Goal: Information Seeking & Learning: Understand process/instructions

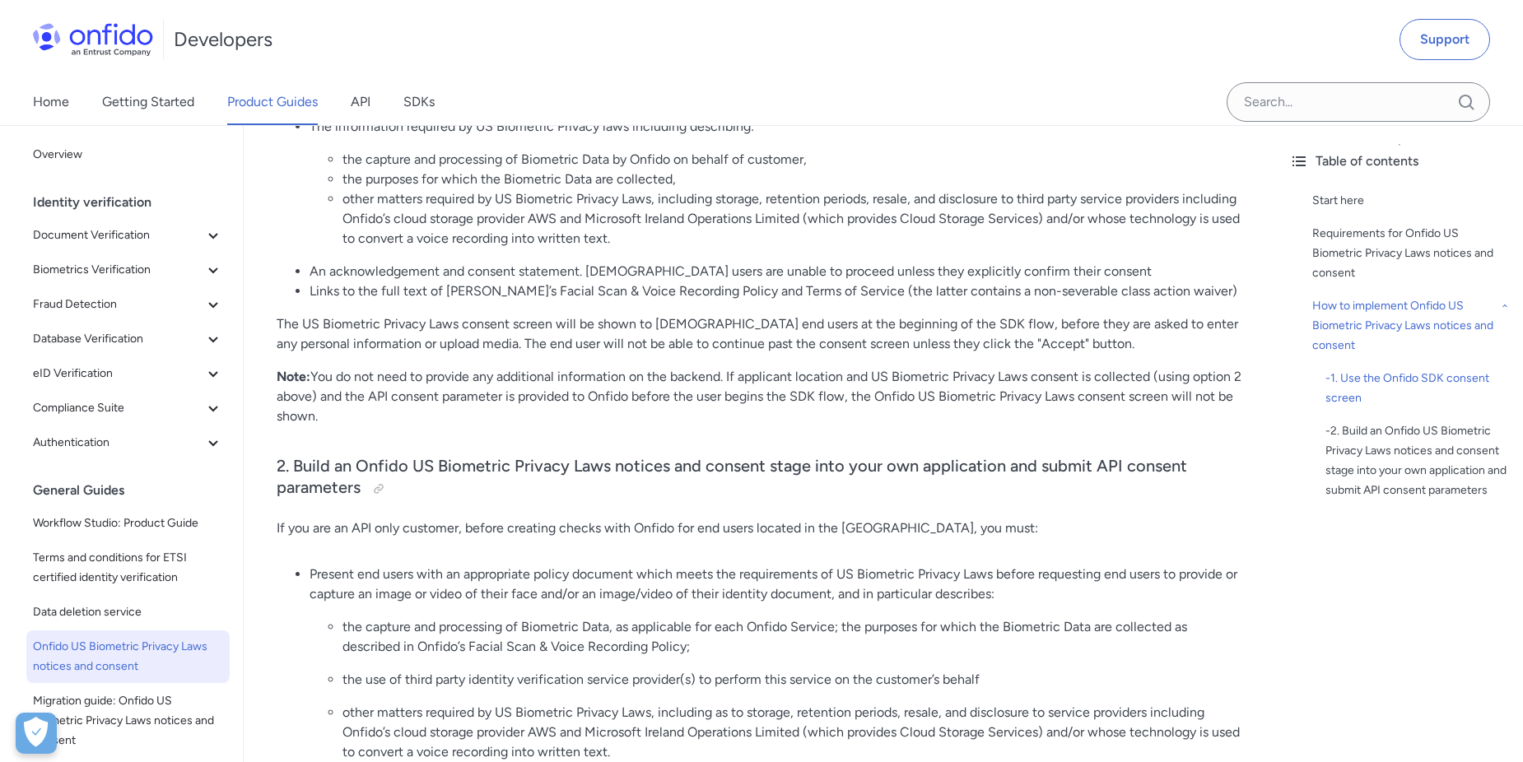
scroll to position [1756, 0]
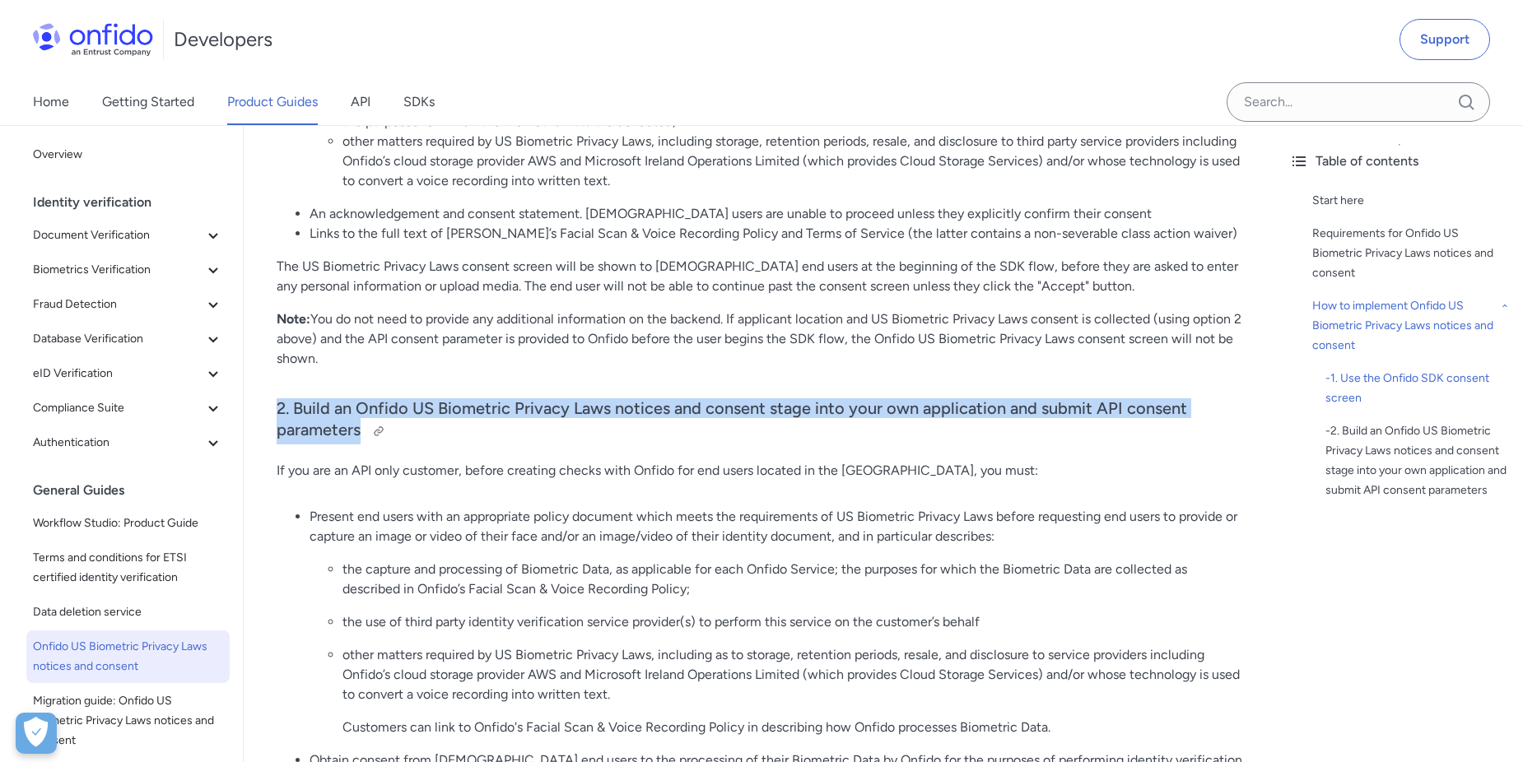
drag, startPoint x: 276, startPoint y: 387, endPoint x: 448, endPoint y: 407, distance: 173.1
click at [448, 407] on div "Onfido US Biometric Privacy Laws notices and consent (US) Start here US state b…" at bounding box center [760, 243] width 1032 height 3624
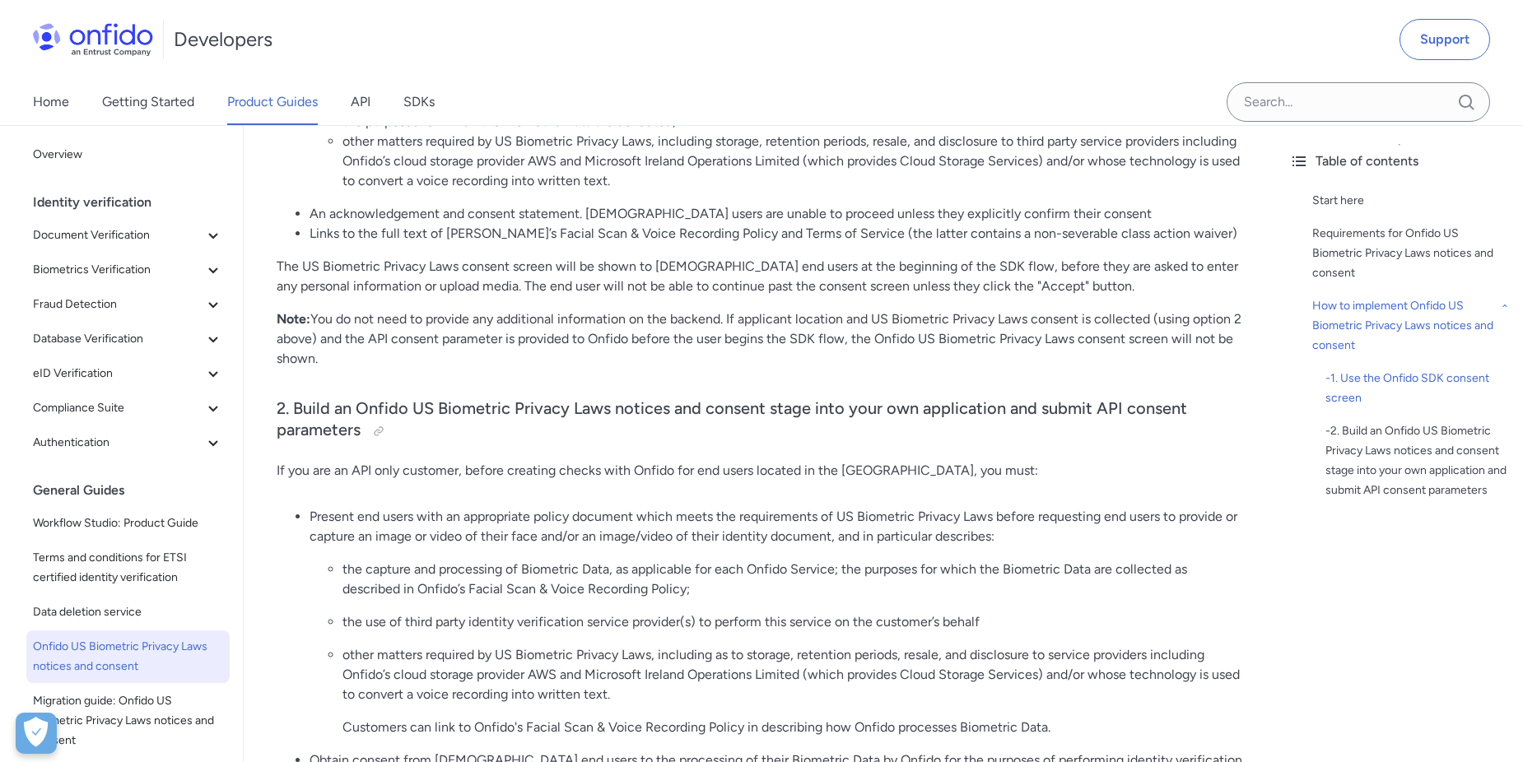
drag, startPoint x: 448, startPoint y: 407, endPoint x: 572, endPoint y: 493, distance: 151.4
click at [572, 507] on p "Present end users with an appropriate policy document which meets the requireme…" at bounding box center [775, 527] width 933 height 40
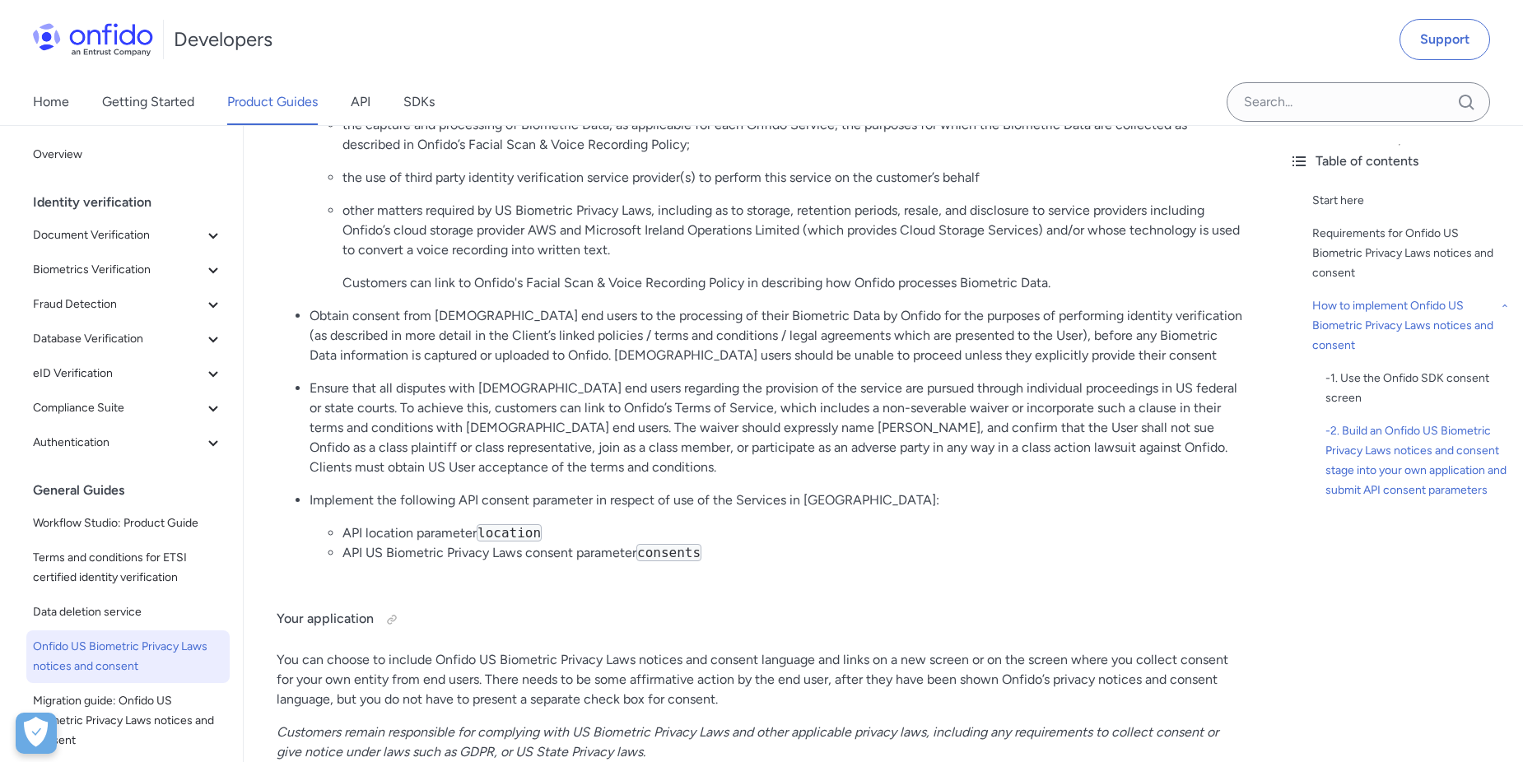
scroll to position [2414, 0]
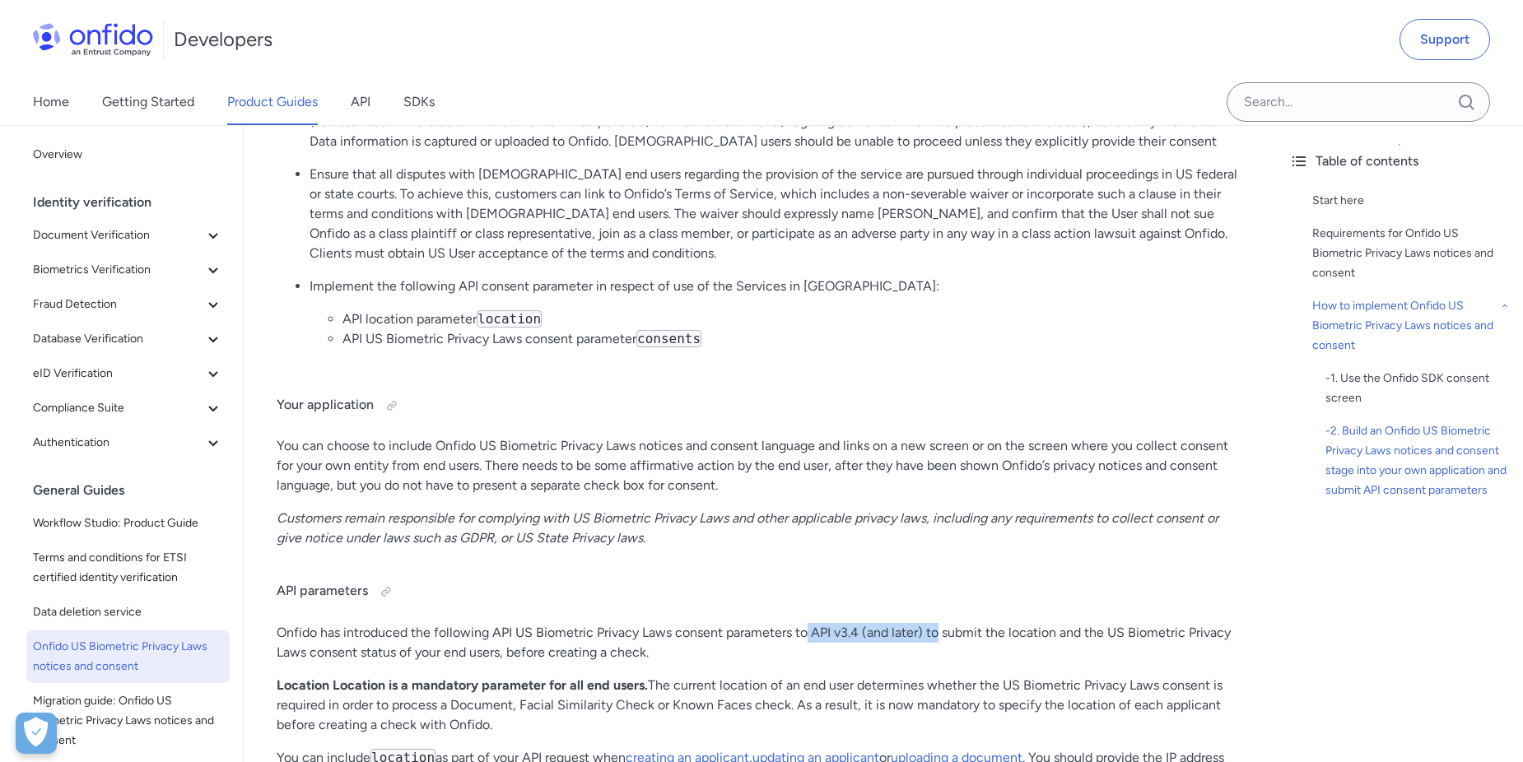
drag, startPoint x: 807, startPoint y: 616, endPoint x: 937, endPoint y: 617, distance: 130.0
click at [937, 623] on p "Onfido has introduced the following API US Biometric Privacy Laws consent param…" at bounding box center [760, 643] width 966 height 40
drag, startPoint x: 937, startPoint y: 617, endPoint x: 929, endPoint y: 623, distance: 9.4
click at [929, 623] on p "Onfido has introduced the following API US Biometric Privacy Laws consent param…" at bounding box center [760, 643] width 966 height 40
drag, startPoint x: 812, startPoint y: 613, endPoint x: 858, endPoint y: 617, distance: 47.1
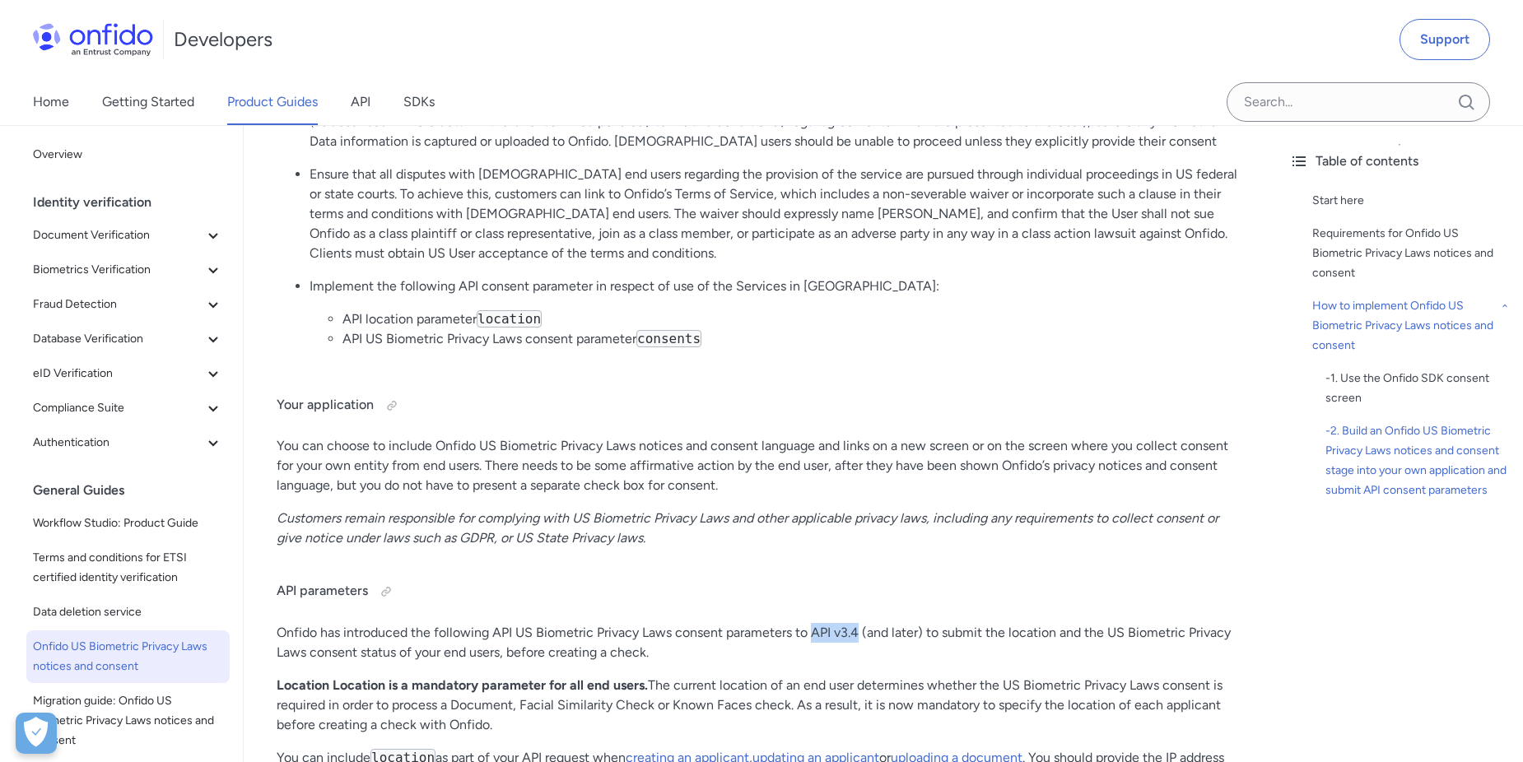
click at [858, 623] on p "Onfido has introduced the following API US Biometric Privacy Laws consent param…" at bounding box center [760, 643] width 966 height 40
drag, startPoint x: 858, startPoint y: 617, endPoint x: 847, endPoint y: 626, distance: 14.7
click at [847, 626] on p "Onfido has introduced the following API US Biometric Privacy Laws consent param…" at bounding box center [760, 643] width 966 height 40
drag, startPoint x: 717, startPoint y: 324, endPoint x: 319, endPoint y: 300, distance: 399.1
click at [319, 309] on ul "API location parameter location API US Biometric Privacy Laws consent parameter…" at bounding box center [775, 329] width 933 height 40
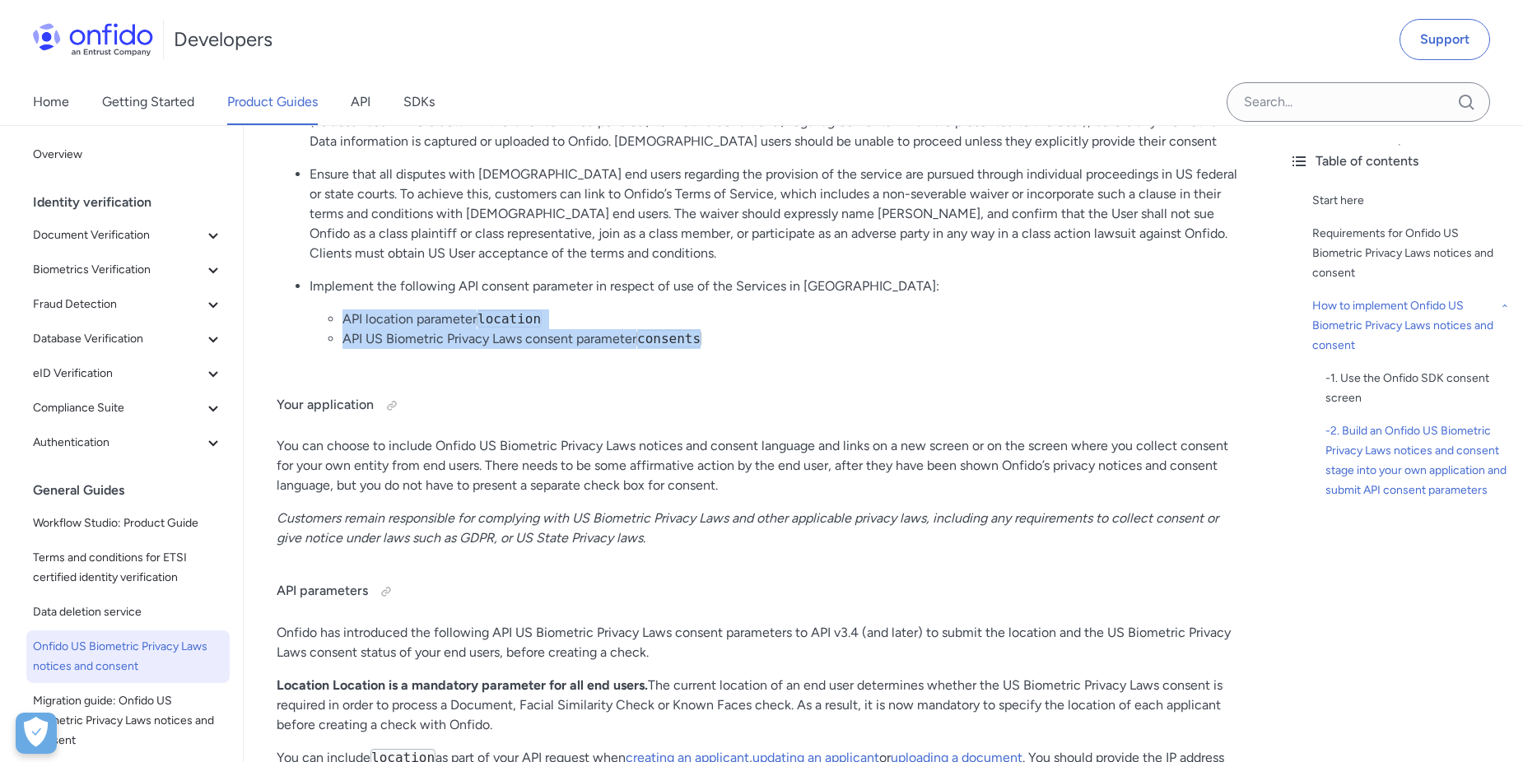
drag, startPoint x: 319, startPoint y: 300, endPoint x: 526, endPoint y: 333, distance: 210.0
click at [526, 333] on ul "Present end users with an appropriate policy document which meets the requireme…" at bounding box center [760, 106] width 966 height 514
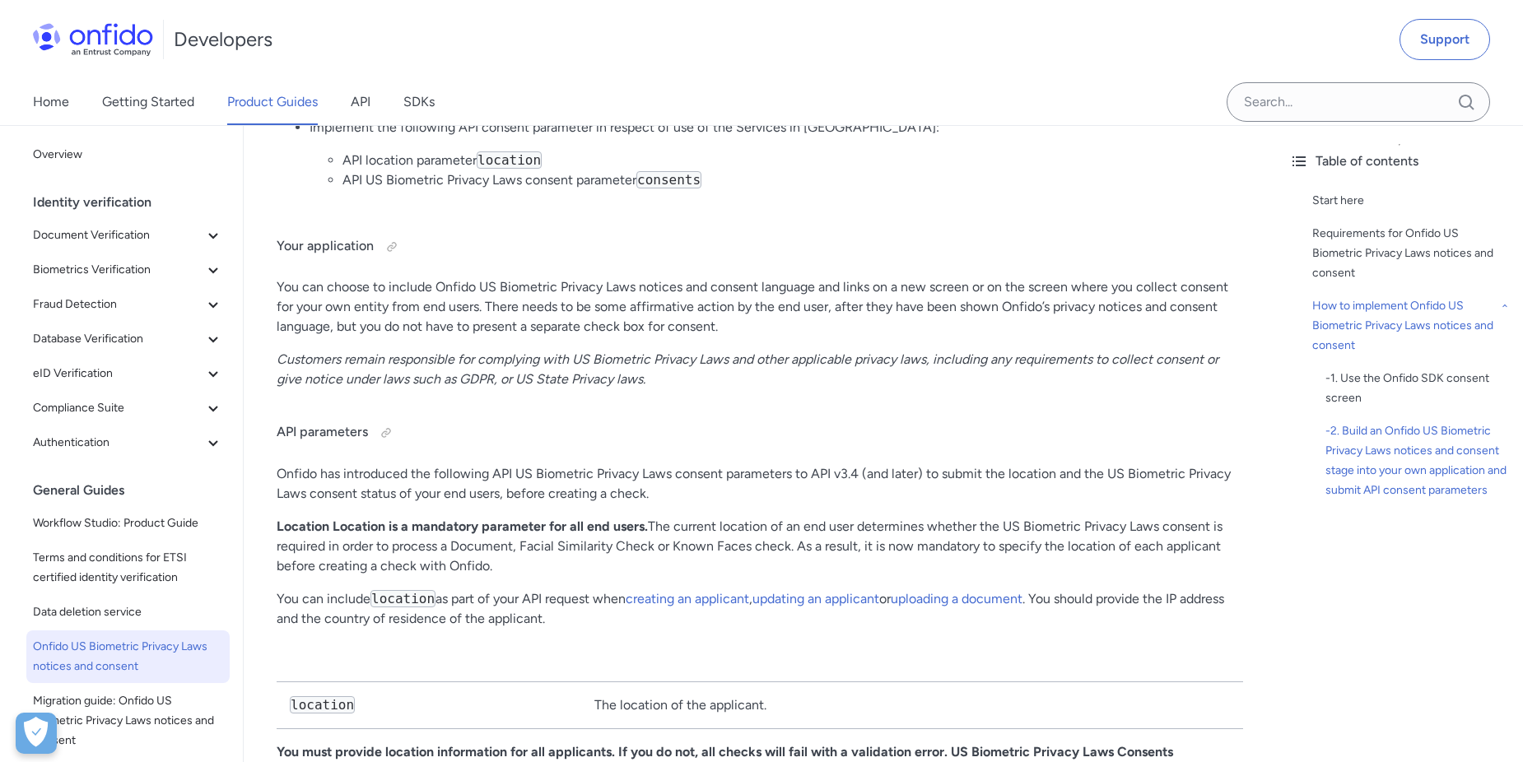
scroll to position [2634, 0]
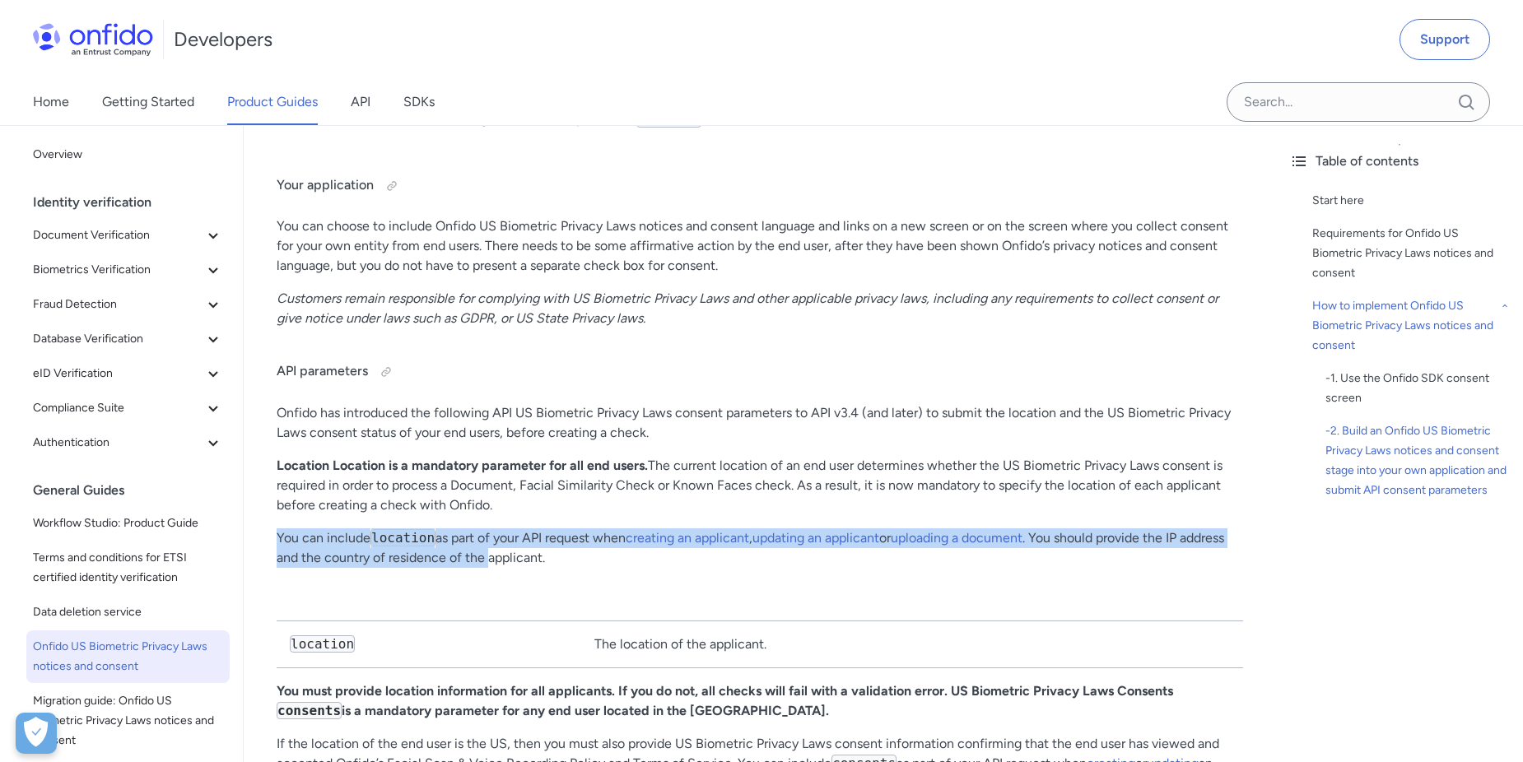
drag, startPoint x: 280, startPoint y: 517, endPoint x: 539, endPoint y: 533, distance: 259.8
click at [539, 533] on p "You can include location as part of your API request when creating an applicant…" at bounding box center [760, 548] width 966 height 40
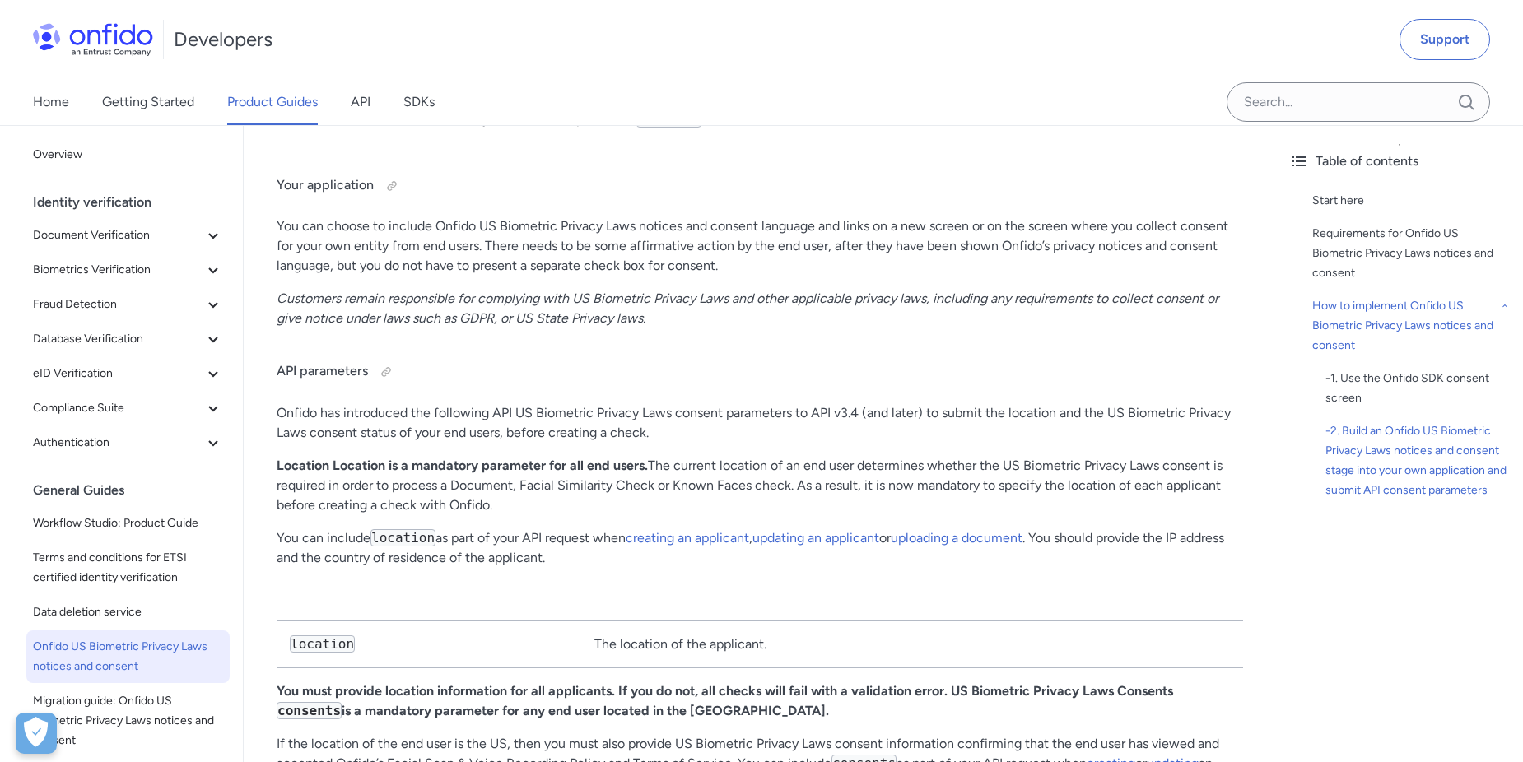
drag, startPoint x: 539, startPoint y: 533, endPoint x: 612, endPoint y: 541, distance: 72.8
click at [612, 541] on p "You can include location as part of your API request when creating an applicant…" at bounding box center [760, 548] width 966 height 40
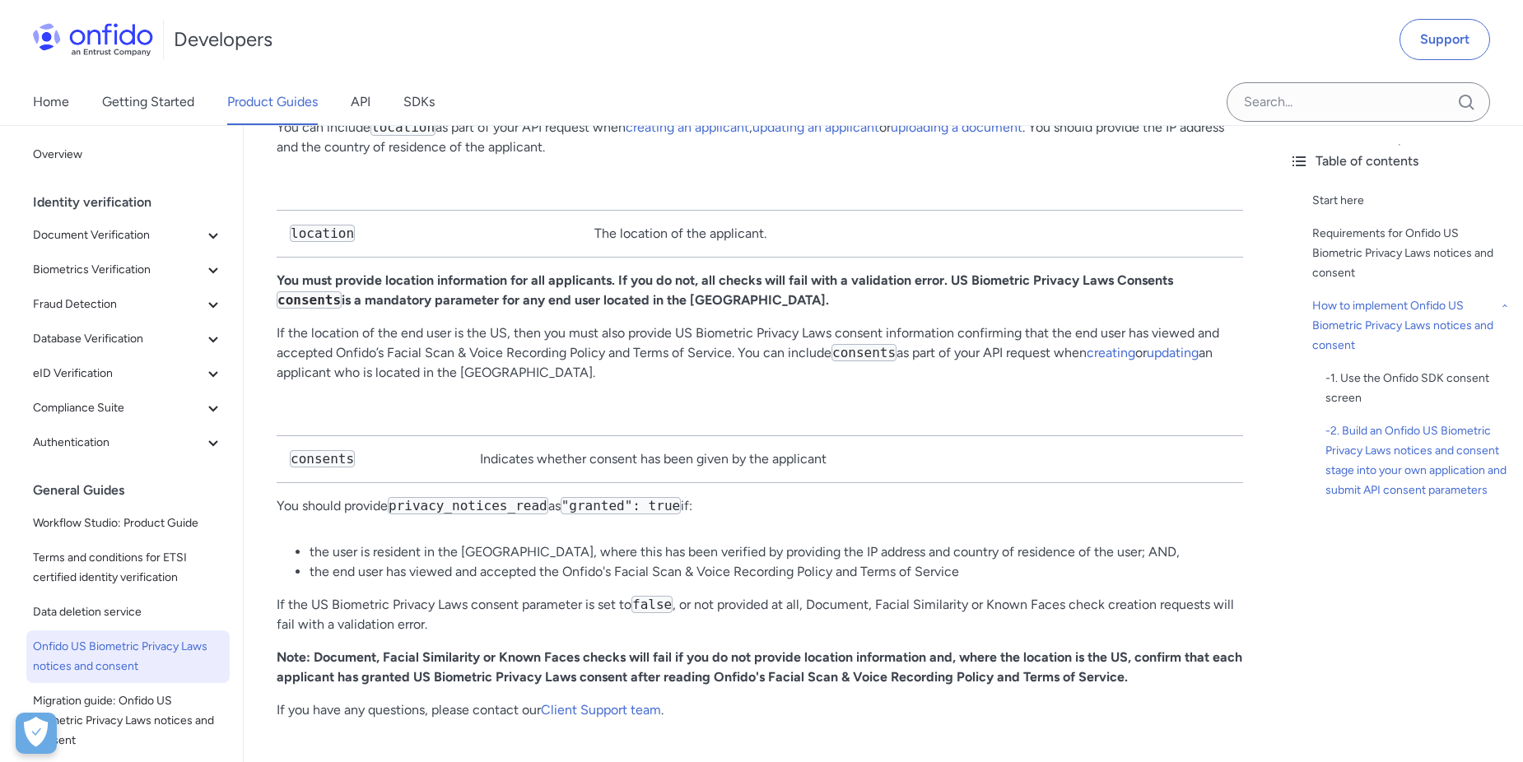
scroll to position [3072, 0]
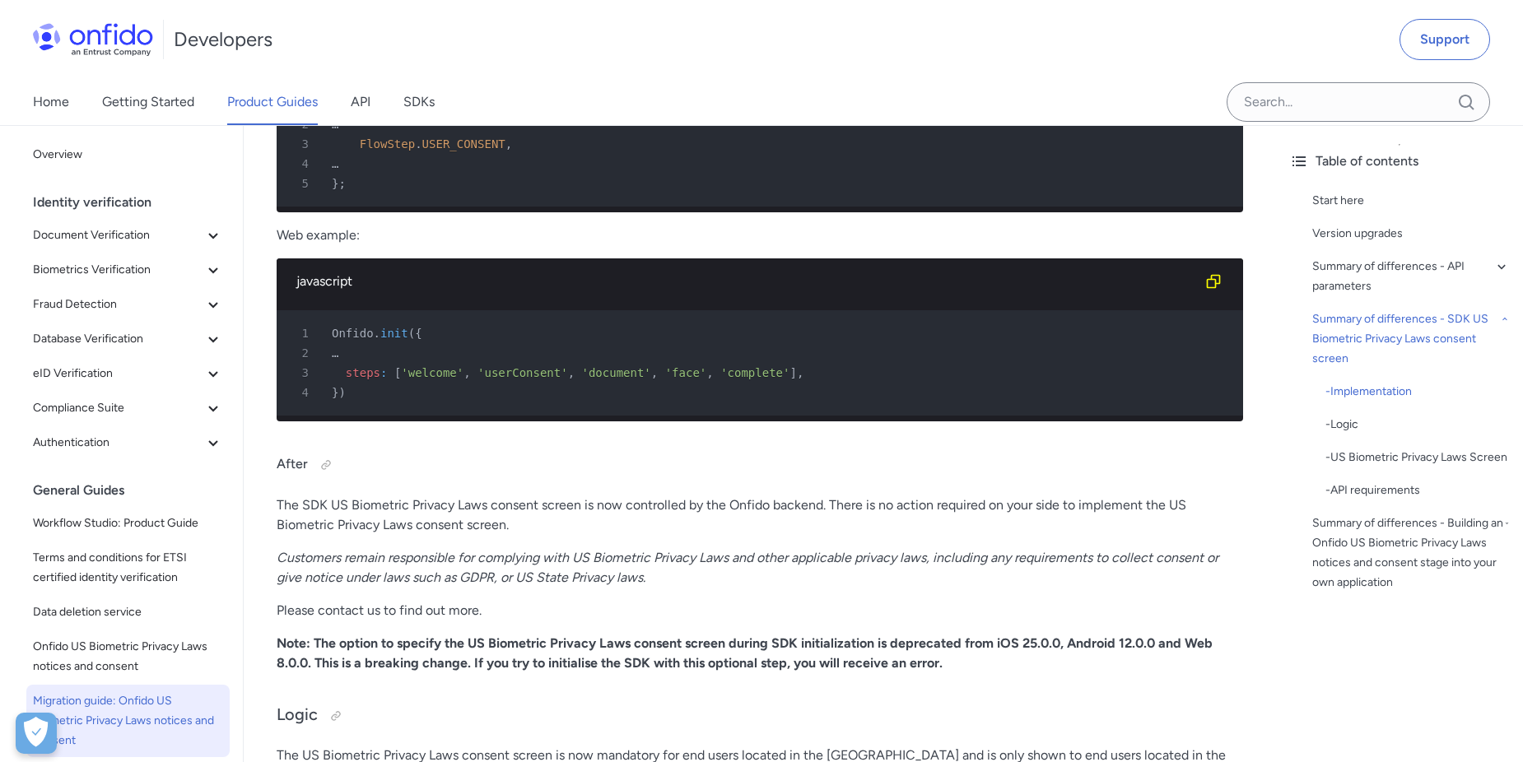
scroll to position [3951, 0]
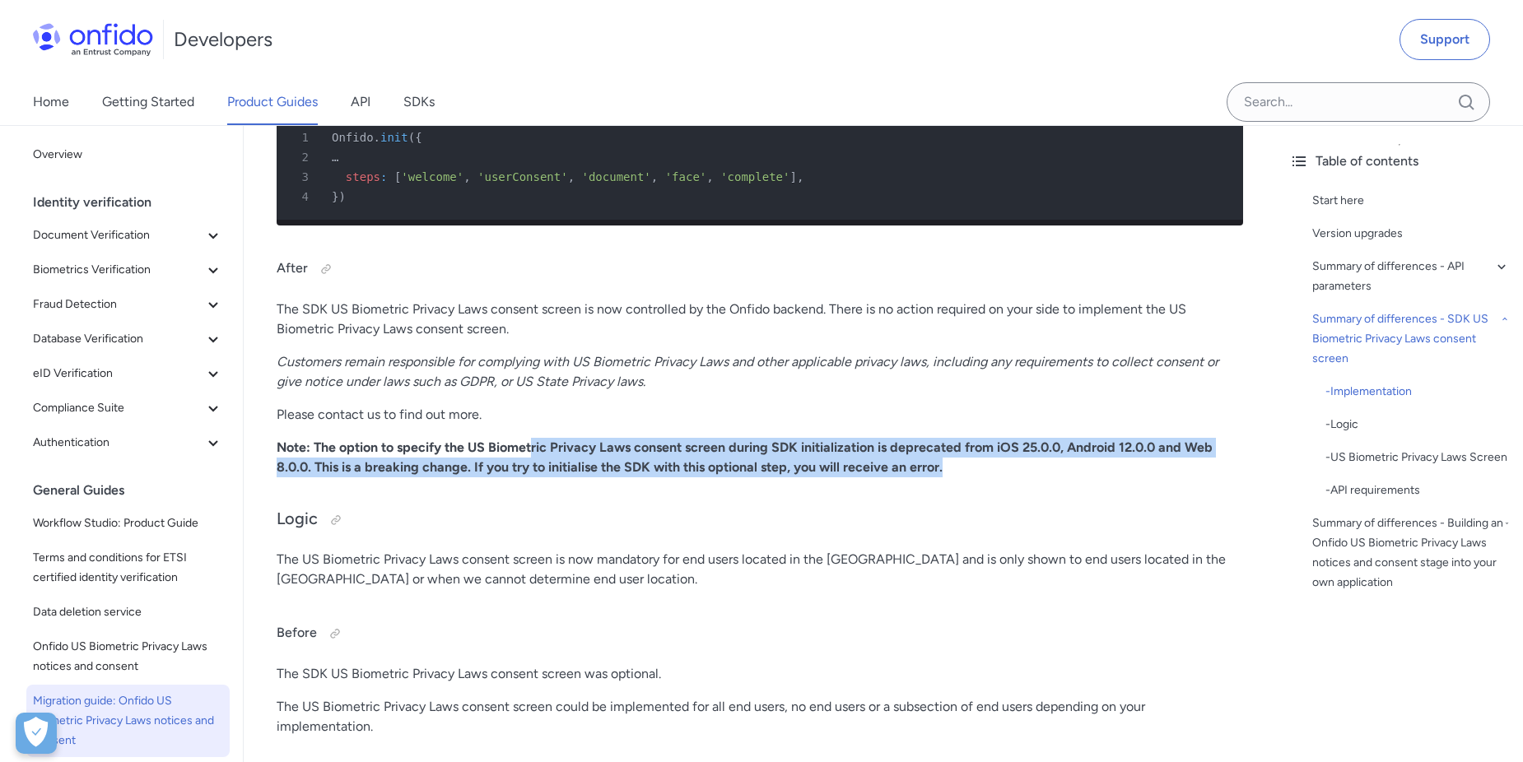
drag, startPoint x: 951, startPoint y: 477, endPoint x: 535, endPoint y: 467, distance: 415.7
click at [535, 467] on p "Note: The option to specify the US Biometric Privacy Laws consent screen during…" at bounding box center [760, 458] width 966 height 40
click at [986, 476] on p "Note: The option to specify the US Biometric Privacy Laws consent screen during…" at bounding box center [760, 458] width 966 height 40
